Goal: Find specific fact: Find specific fact

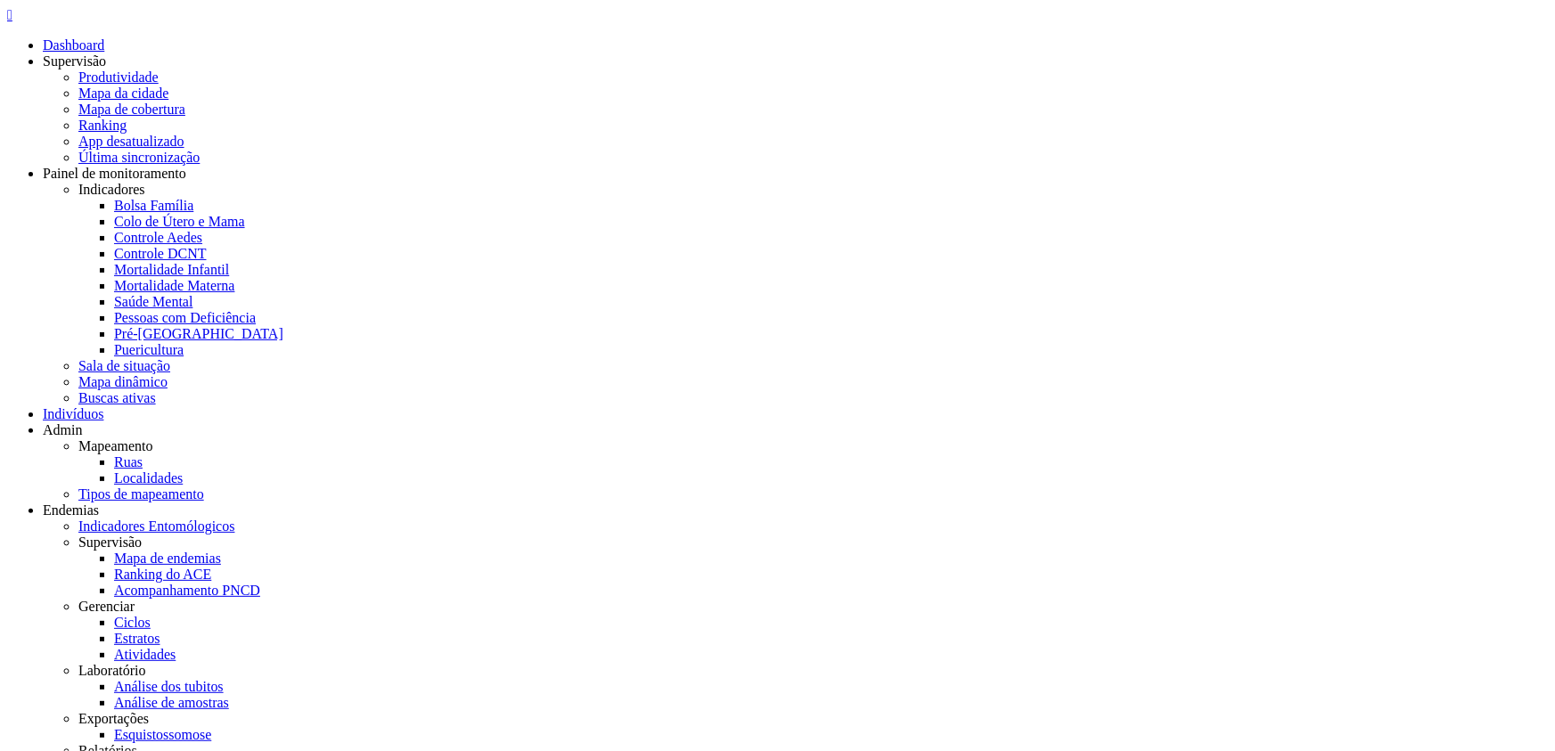
drag, startPoint x: 645, startPoint y: 143, endPoint x: 841, endPoint y: 127, distance: 195.8
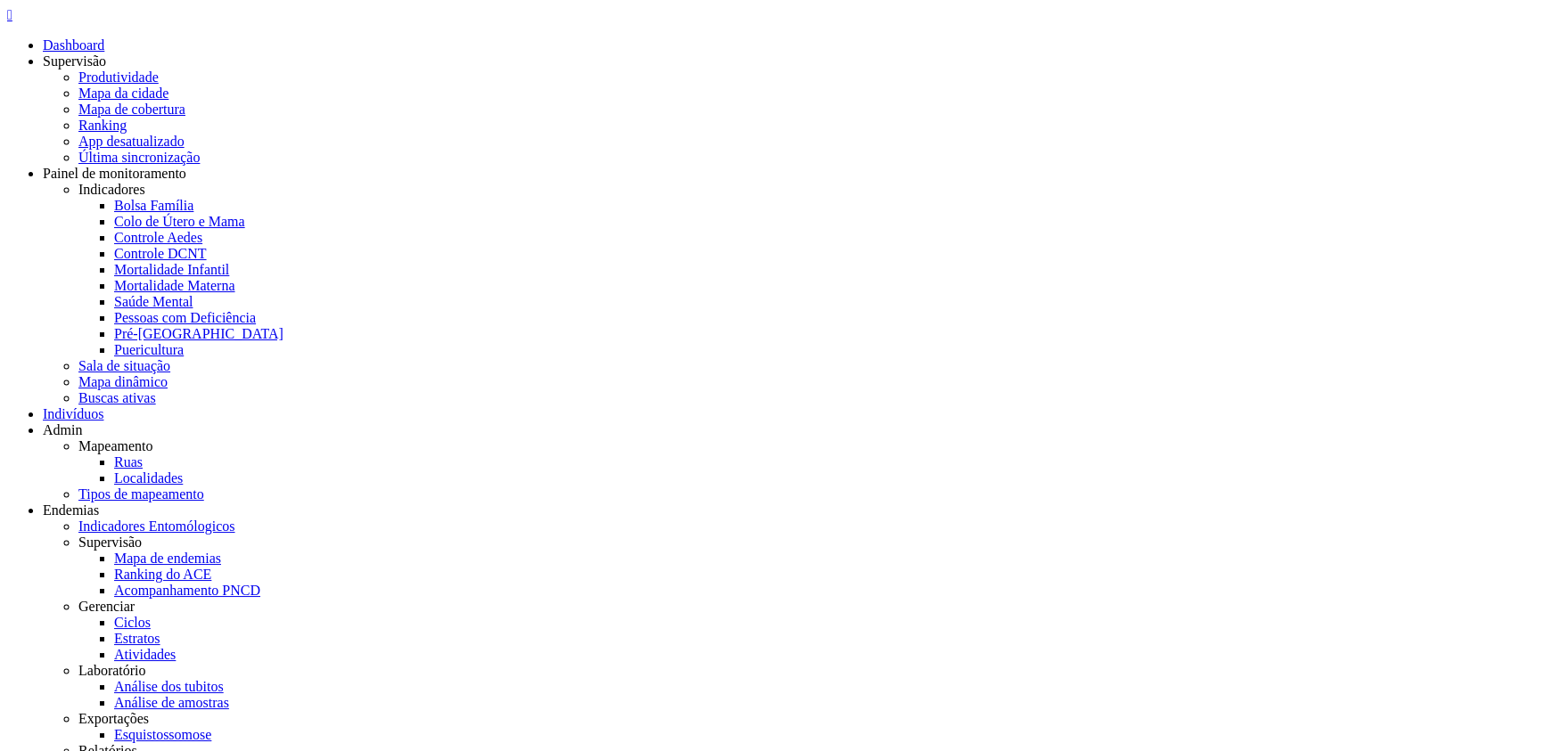
drag, startPoint x: 362, startPoint y: 148, endPoint x: 158, endPoint y: 134, distance: 204.6
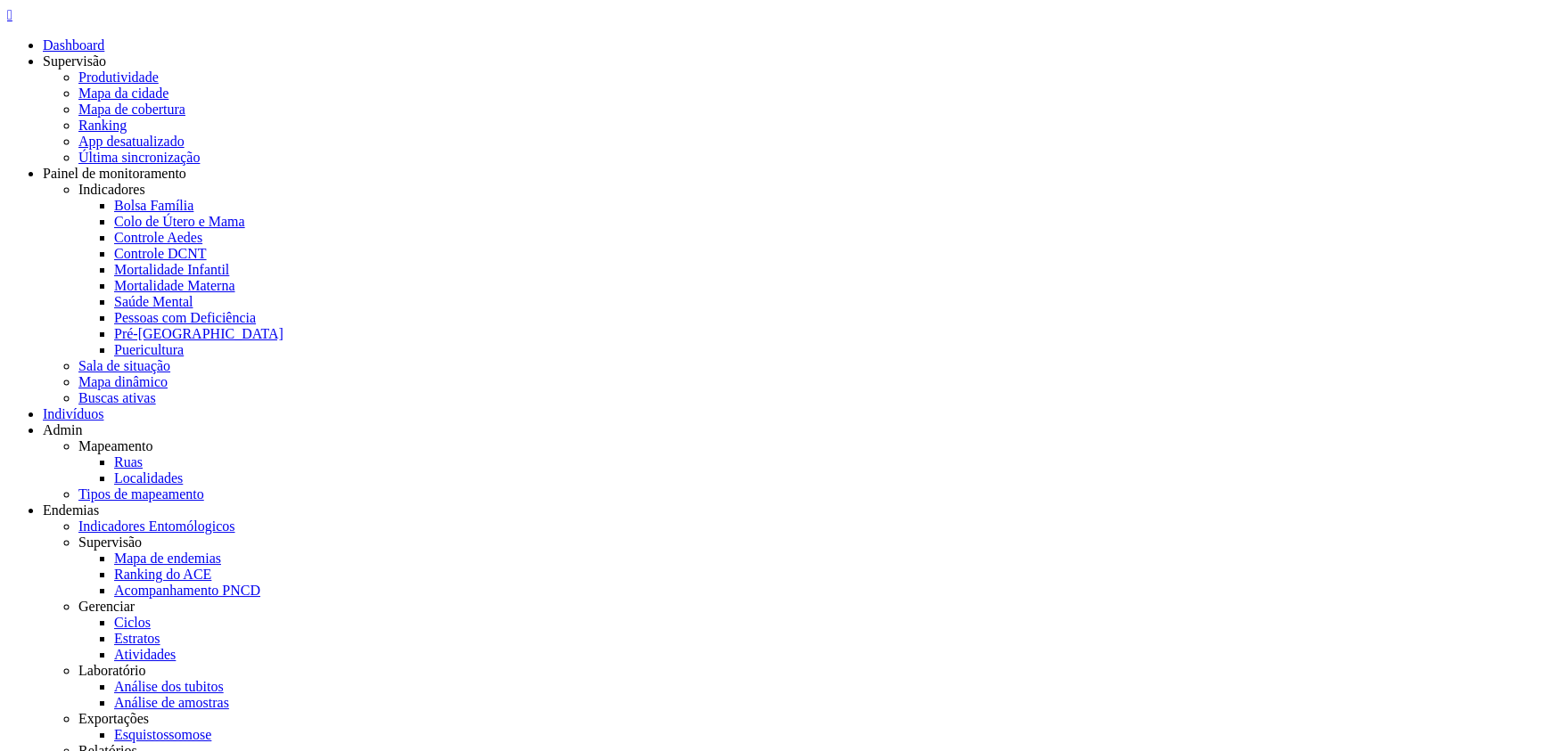
copy p "Ana Maria dos Santos"
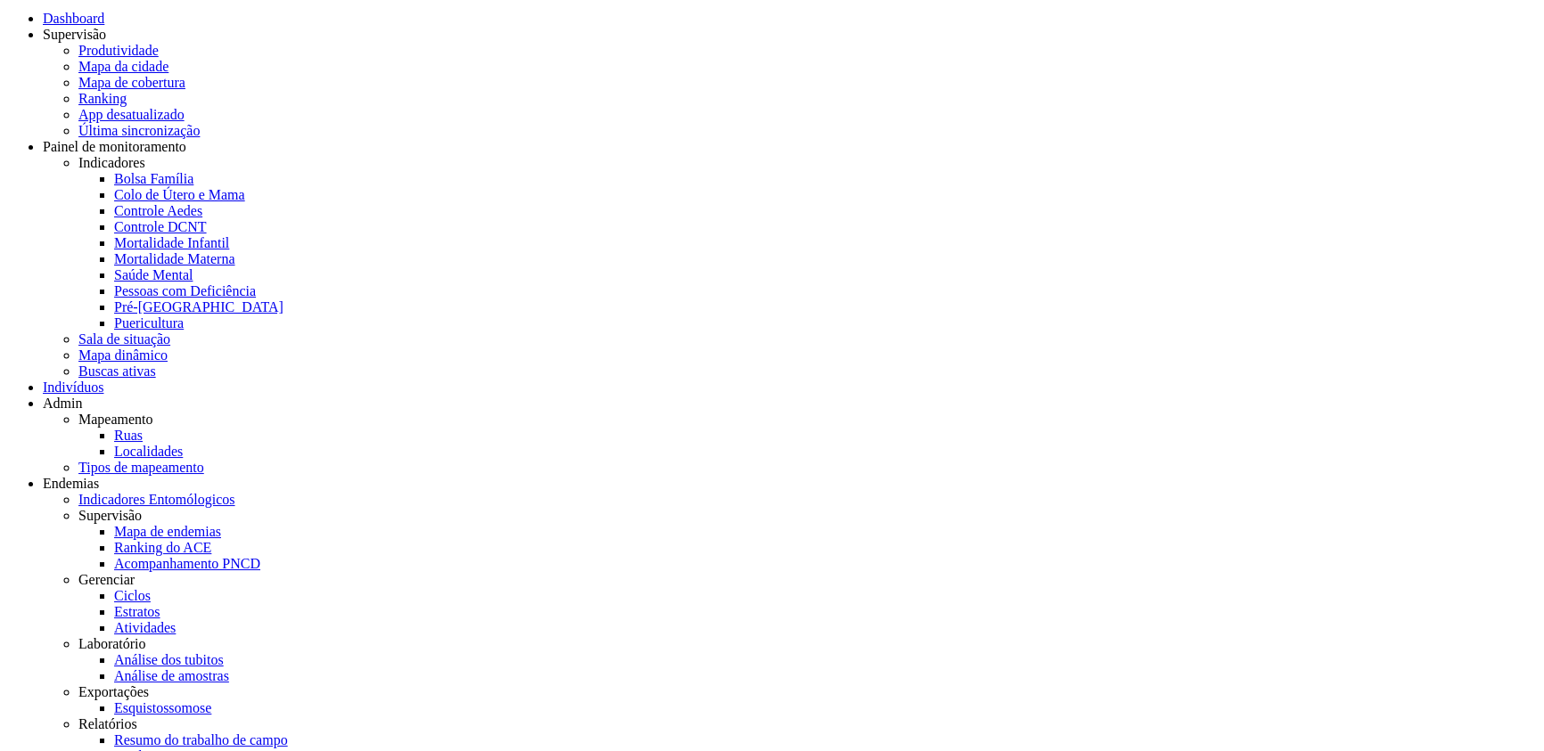
scroll to position [53, 0]
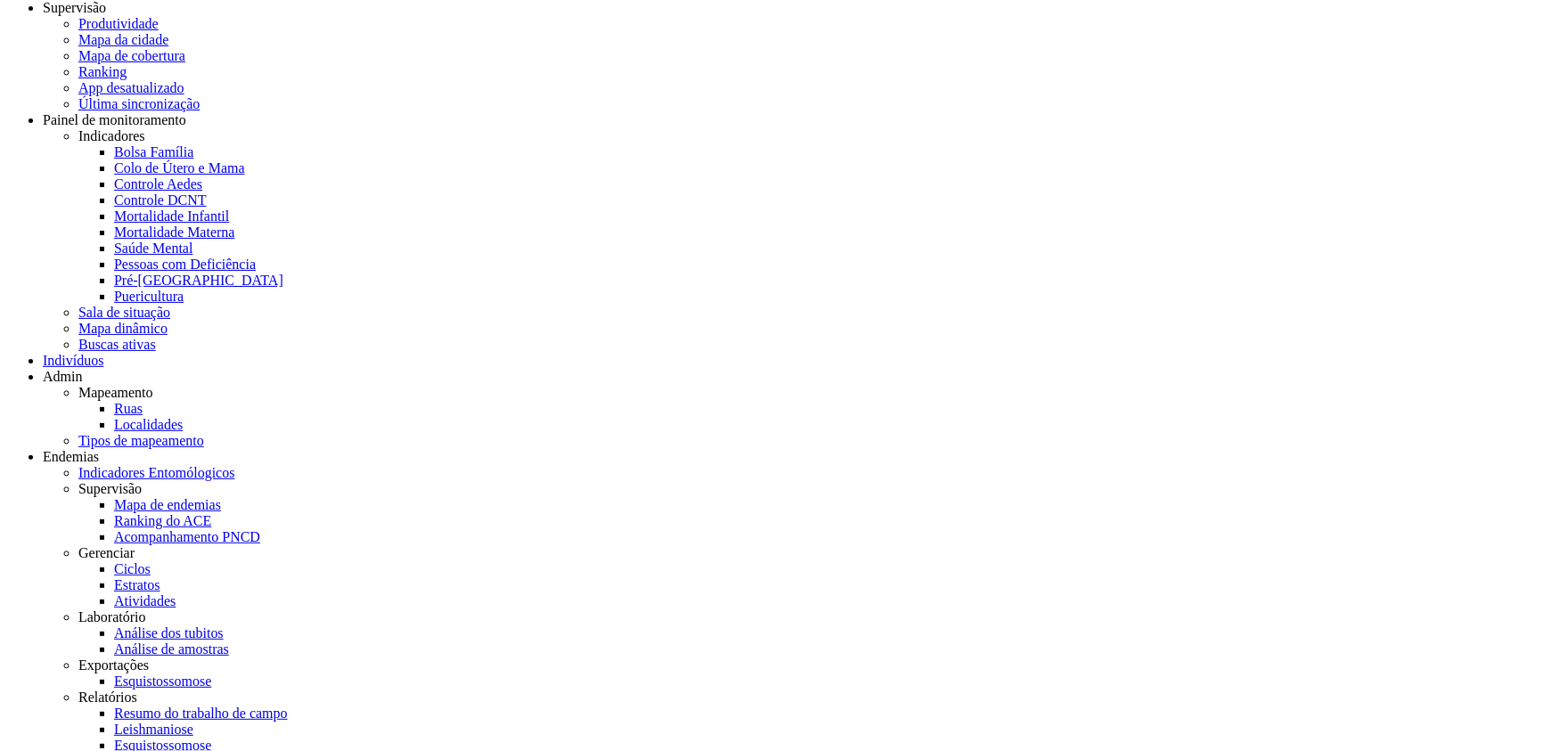
drag, startPoint x: 653, startPoint y: 141, endPoint x: 866, endPoint y: 146, distance: 212.2
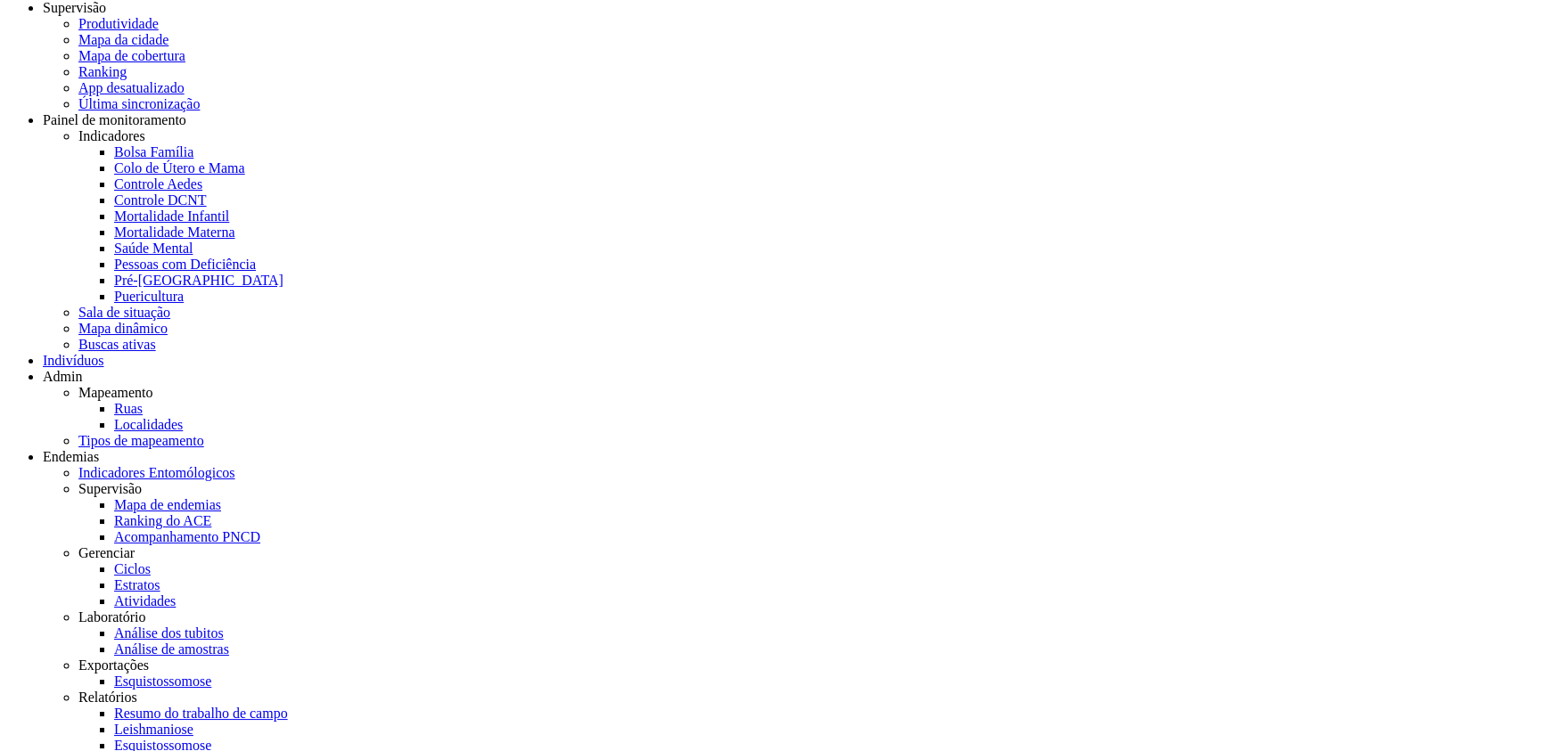
drag, startPoint x: 223, startPoint y: 110, endPoint x: 330, endPoint y: 101, distance: 107.3
copy span "708 6060 0831 5981"
